Goal: Transaction & Acquisition: Book appointment/travel/reservation

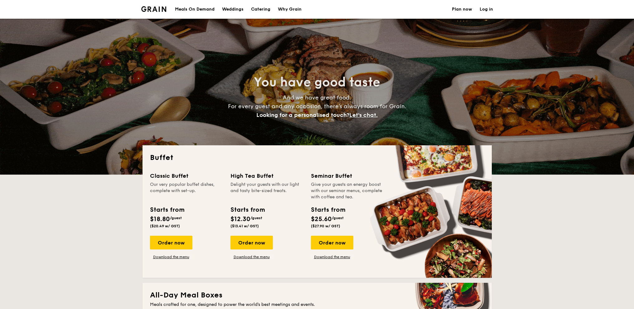
select select
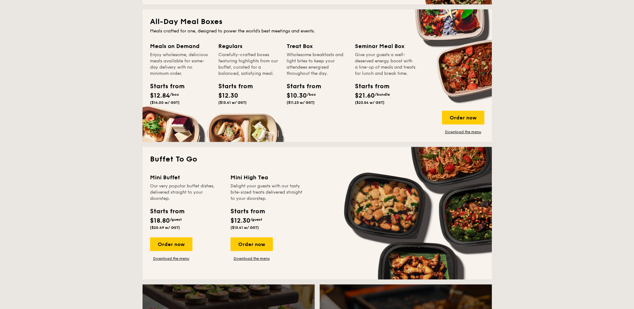
scroll to position [312, 0]
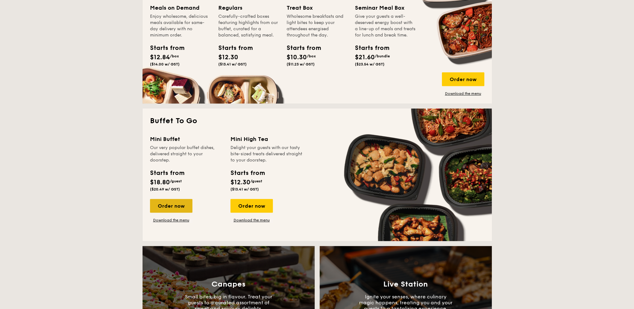
click at [183, 208] on div "Order now" at bounding box center [171, 206] width 42 height 14
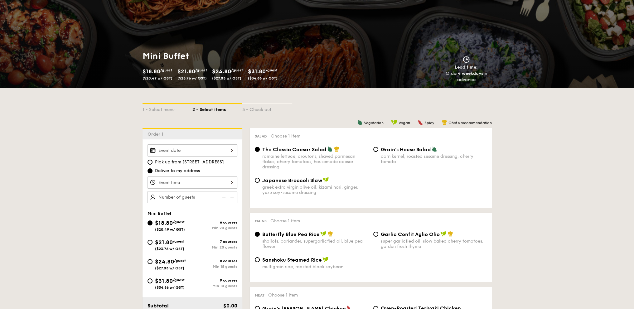
scroll to position [125, 0]
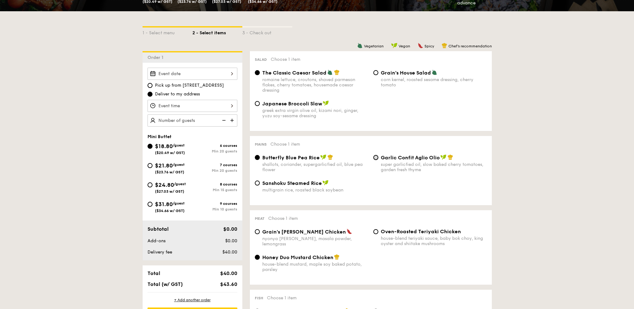
click at [375, 158] on input "Garlic Confit Aglio Olio super garlicfied oil, slow baked cherry tomatoes, gard…" at bounding box center [375, 157] width 5 height 5
radio input "true"
click at [256, 234] on input "Grain's [PERSON_NAME] Chicken nyonya [PERSON_NAME], masala powder, lemongrass" at bounding box center [257, 231] width 5 height 5
radio input "true"
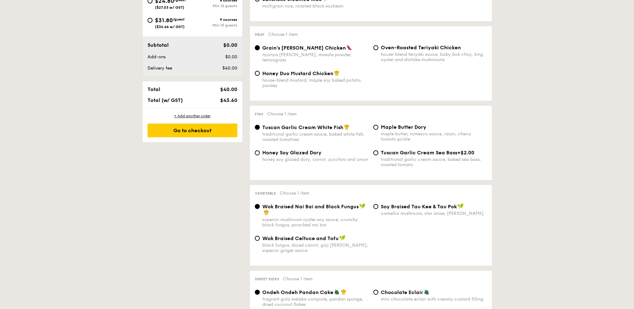
scroll to position [312, 0]
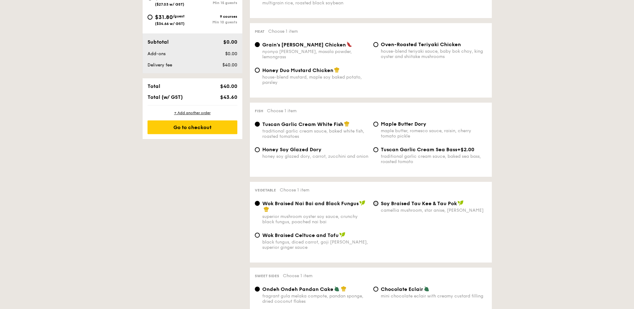
click at [373, 206] on input "⁠Soy Braised Tau Kee & Tau Pok camellia mushroom, star anise, goji [PERSON_NAME]" at bounding box center [375, 203] width 5 height 5
radio input "true"
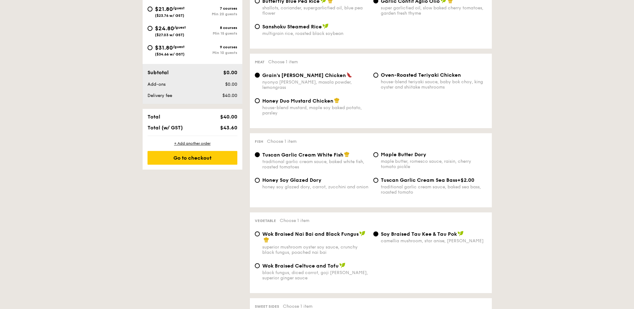
scroll to position [249, 0]
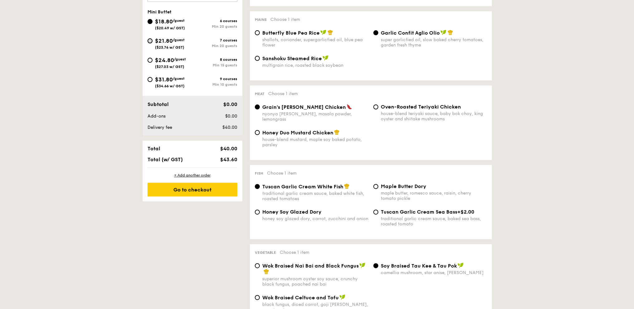
click at [148, 41] on input "$21.80 /guest ($23.76 w/ GST) 7 courses Min 20 guests" at bounding box center [149, 40] width 5 height 5
radio input "true"
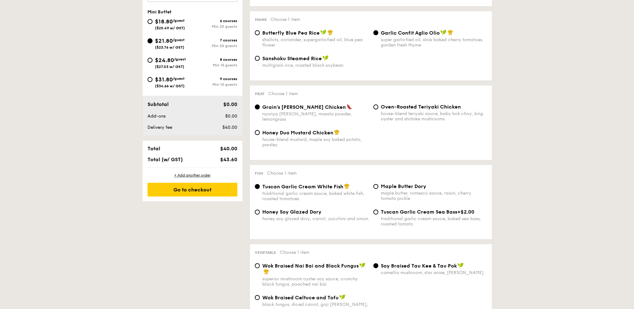
radio input "true"
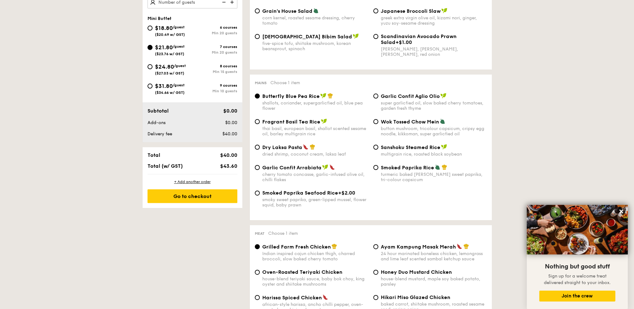
scroll to position [187, 0]
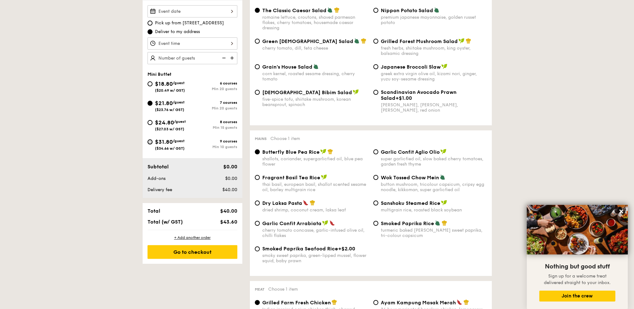
click at [151, 141] on input "$31.80 /guest ($34.66 w/ GST) 9 courses Min 10 guests" at bounding box center [149, 141] width 5 height 5
radio input "true"
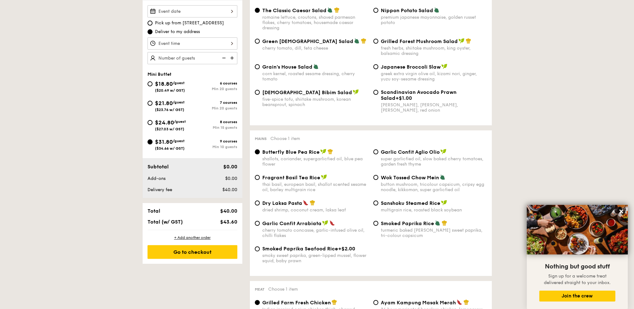
radio input "true"
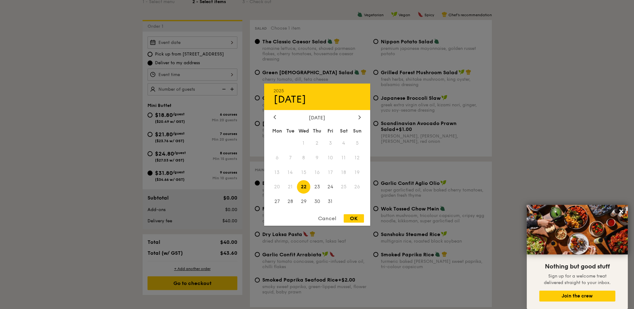
click at [222, 40] on div "2025 Oct [DATE] Tue Wed Thu Fri Sat Sun 1 2 3 4 5 6 7 8 9 10 11 12 13 14 15 16 …" at bounding box center [192, 42] width 90 height 12
click at [278, 202] on span "27" at bounding box center [276, 201] width 13 height 13
click at [194, 78] on div at bounding box center [317, 154] width 634 height 309
click at [208, 39] on div "2025 Oct [DATE] Tue Wed Thu Fri Sat Sun 1 2 3 4 5 6 7 8 9 10 11 12 13 14 15 16 …" at bounding box center [192, 42] width 90 height 12
click at [272, 203] on span "27" at bounding box center [276, 201] width 13 height 13
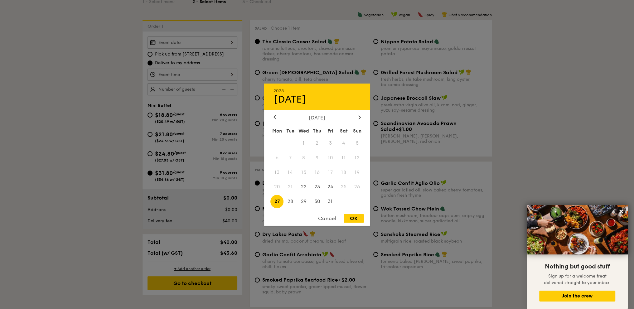
click at [350, 215] on div "2025 Oct [DATE] Tue Wed Thu Fri Sat Sun 1 2 3 4 5 6 7 8 9 10 11 12 13 14 15 16 …" at bounding box center [317, 154] width 106 height 142
click at [354, 218] on div "OK" at bounding box center [354, 218] width 20 height 8
type input "[DATE]"
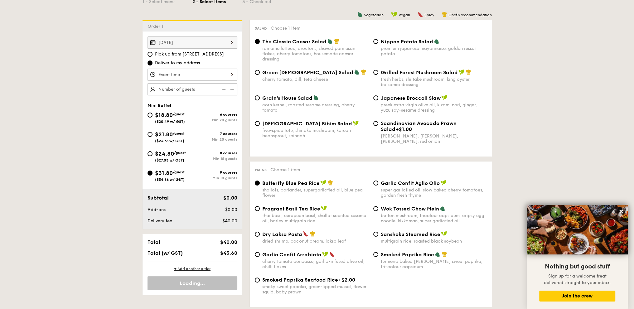
click at [196, 74] on div at bounding box center [192, 75] width 90 height 12
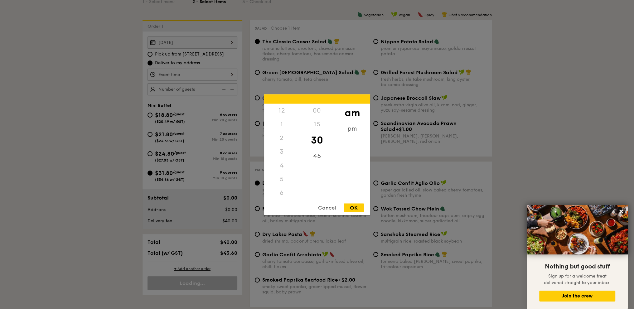
scroll to position [69, 0]
click at [283, 195] on div "11" at bounding box center [281, 199] width 35 height 18
click at [351, 209] on div "OK" at bounding box center [354, 207] width 20 height 8
type input "11:30AM"
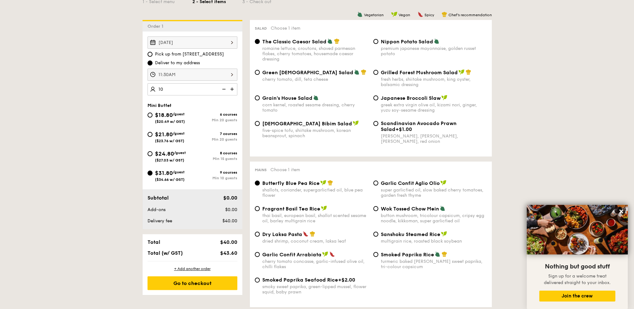
type input "10 guests"
drag, startPoint x: 152, startPoint y: 153, endPoint x: 190, endPoint y: 91, distance: 73.2
click at [152, 153] on input "$24.80 /guest ($27.03 w/ GST) 8 courses Min 15 guests" at bounding box center [149, 153] width 5 height 5
radio input "true"
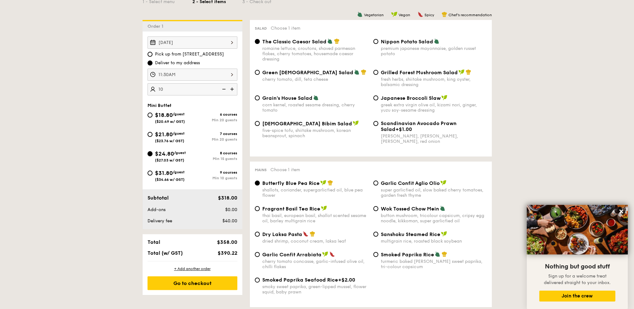
radio input "true"
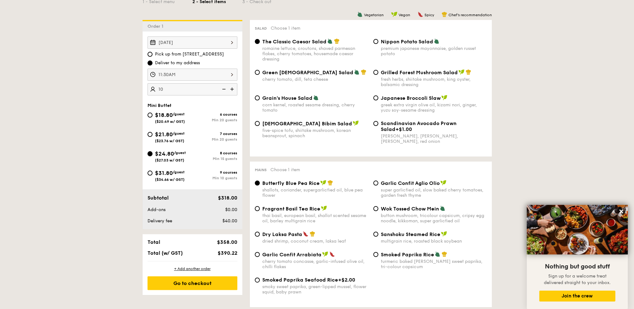
radio input "true"
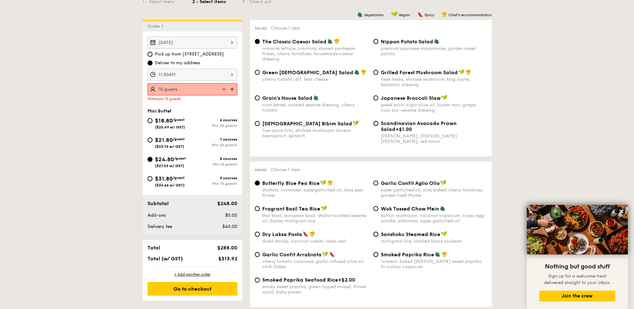
click at [232, 89] on img at bounding box center [232, 89] width 9 height 12
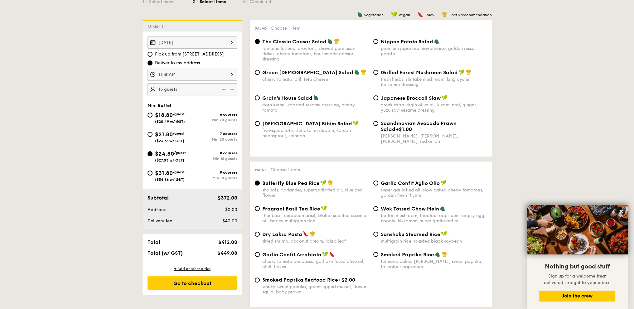
click at [232, 89] on img at bounding box center [232, 89] width 9 height 12
click at [222, 90] on img at bounding box center [223, 89] width 9 height 12
type input "15 guests"
click at [160, 172] on span "$31.80" at bounding box center [164, 173] width 18 height 7
click at [152, 172] on input "$31.80 /guest ($34.66 w/ GST) 9 courses Min 10 guests" at bounding box center [149, 173] width 5 height 5
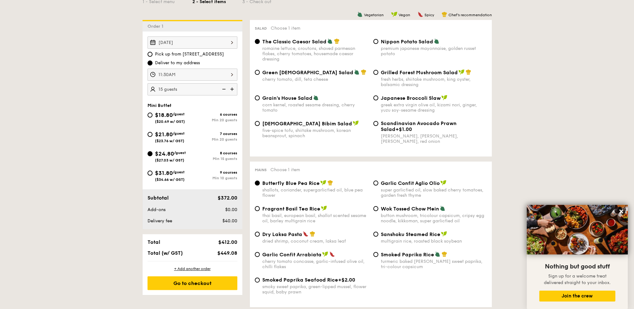
radio input "true"
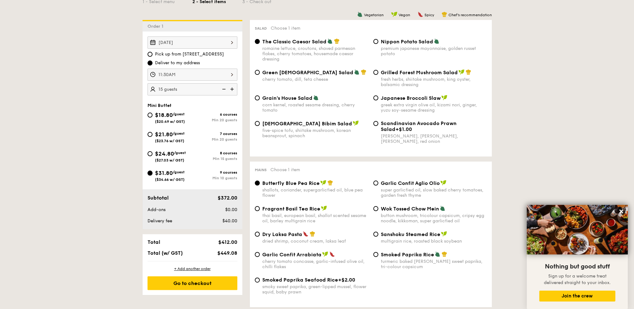
radio input "true"
click at [223, 91] on img at bounding box center [223, 89] width 9 height 12
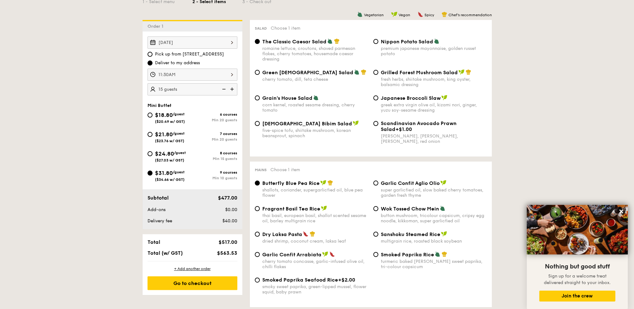
type input "10 guests"
click at [258, 126] on input "Korean Bibim Salad five-spice tofu, shiitake mushroom, korean beansprout, spina…" at bounding box center [257, 123] width 5 height 5
radio input "true"
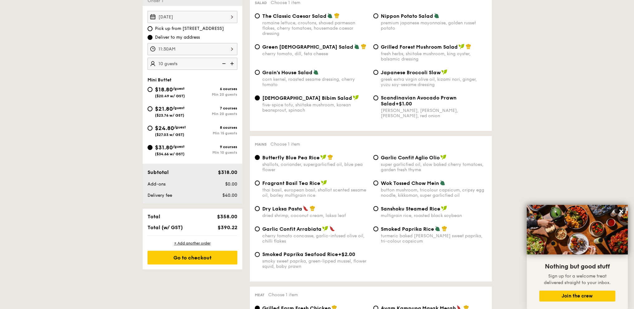
scroll to position [218, 0]
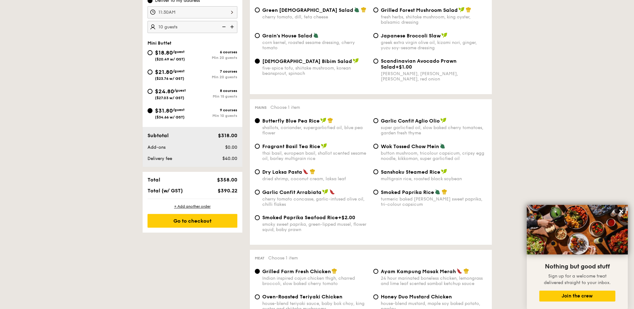
click at [256, 177] on div "Dry Laksa Pasta dried shrimp, coconut cream, laksa leaf" at bounding box center [311, 175] width 118 height 13
click at [262, 173] on span "Dry Laksa Pasta" at bounding box center [282, 172] width 40 height 6
click at [260, 173] on input "Dry Laksa Pasta dried shrimp, coconut cream, laksa leaf" at bounding box center [257, 171] width 5 height 5
radio input "true"
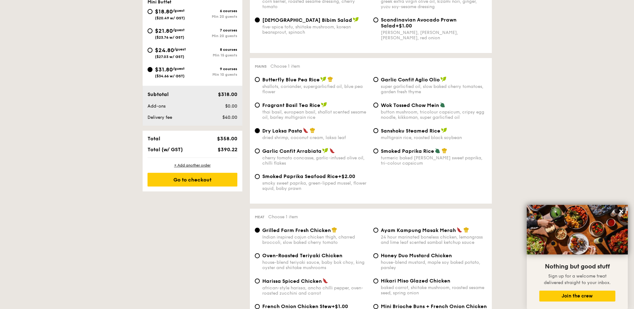
scroll to position [343, 0]
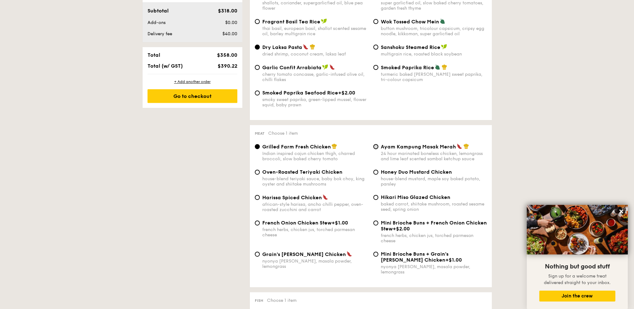
click at [377, 149] on input "Ayam Kampung Masak Merah 24 hour marinated boneless chicken, lemongrass and lim…" at bounding box center [375, 146] width 5 height 5
radio input "true"
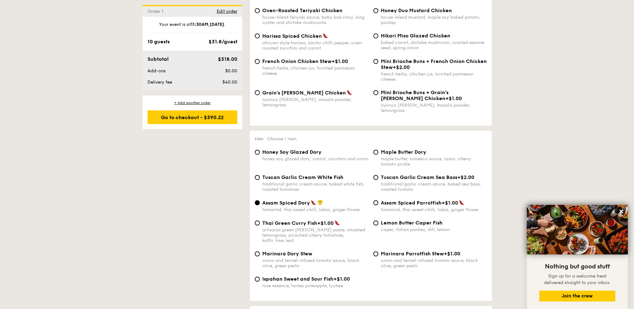
scroll to position [561, 0]
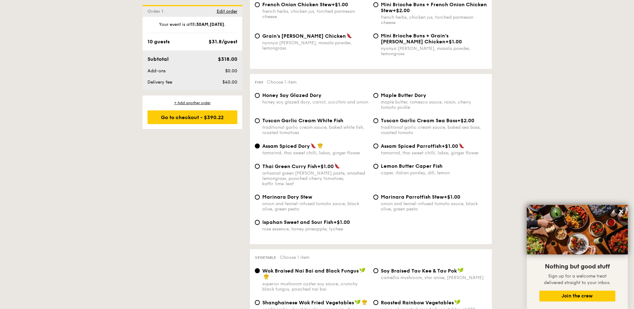
click at [302, 123] on span "Tuscan Garlic Cream White Fish" at bounding box center [302, 121] width 81 height 6
click at [260, 123] on input "Tuscan Garlic Cream White Fish traditional garlic cream sauce, baked white fish…" at bounding box center [257, 120] width 5 height 5
radio input "true"
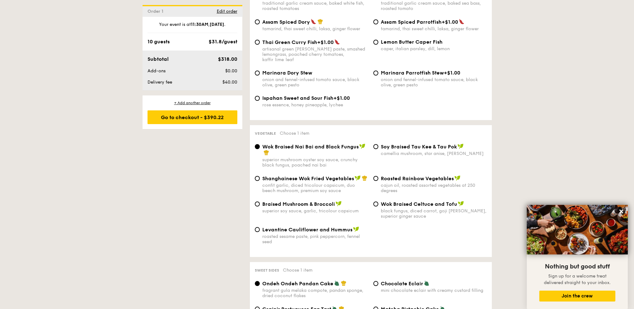
scroll to position [717, 0]
